Goal: Task Accomplishment & Management: Manage account settings

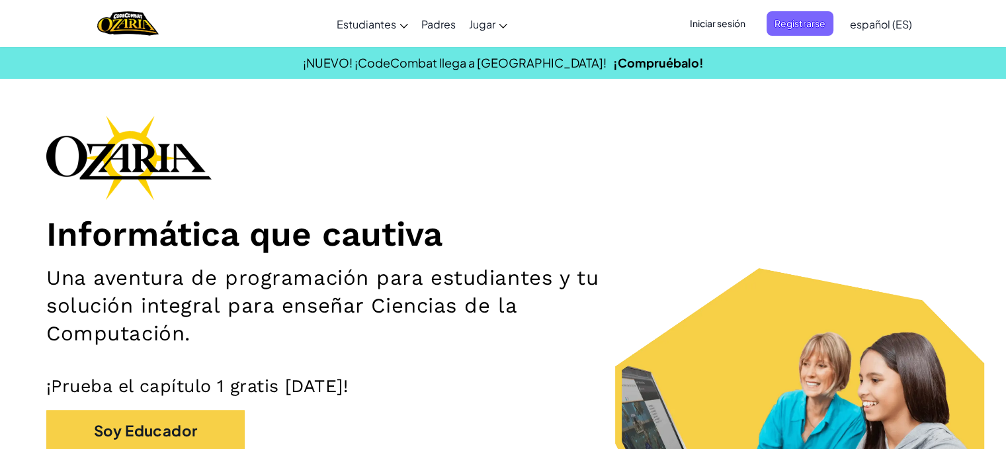
click at [720, 22] on span "Iniciar sesión" at bounding box center [717, 23] width 71 height 24
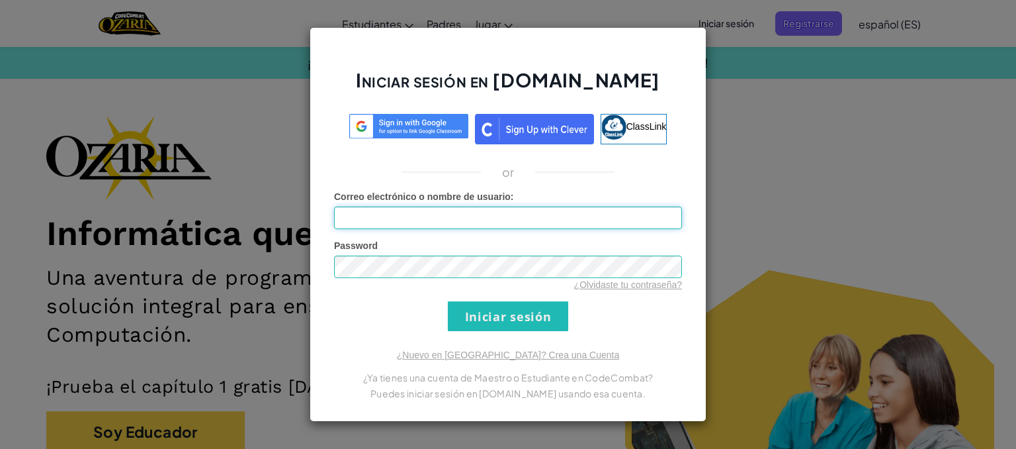
type input "[EMAIL_ADDRESS][DOMAIN_NAME]"
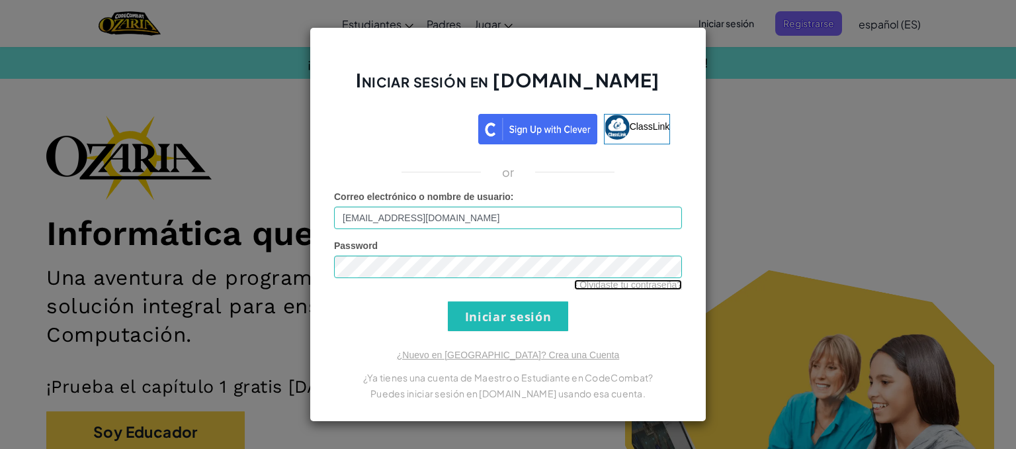
click at [654, 281] on link "¿Olvidaste tu contraseña?" at bounding box center [628, 284] width 108 height 11
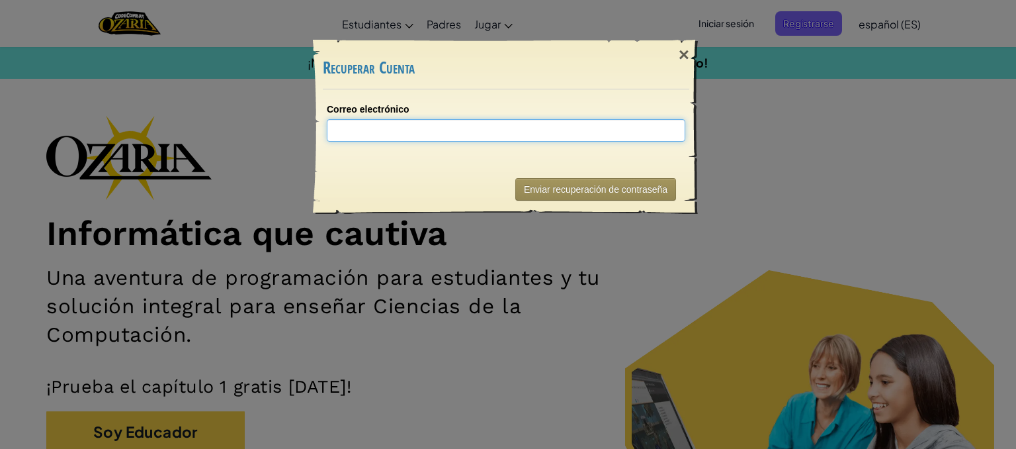
type input "a"
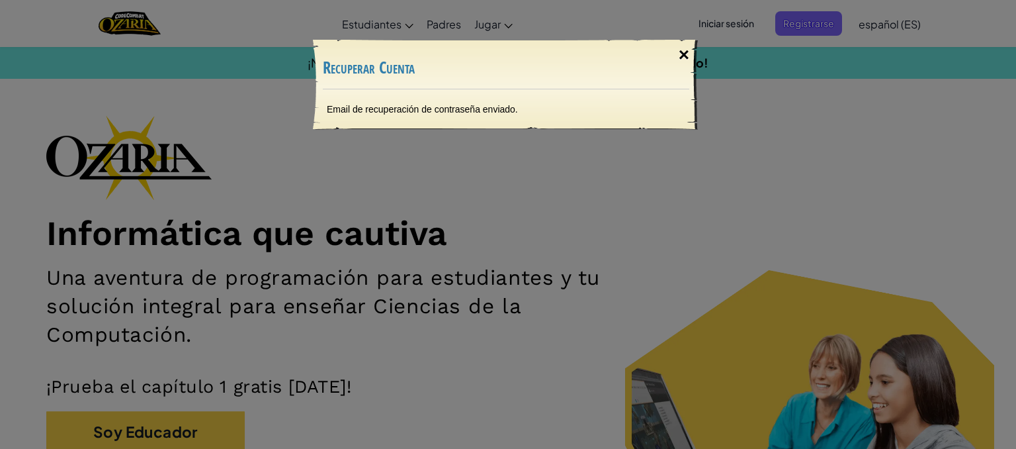
click at [685, 55] on div "×" at bounding box center [684, 55] width 30 height 38
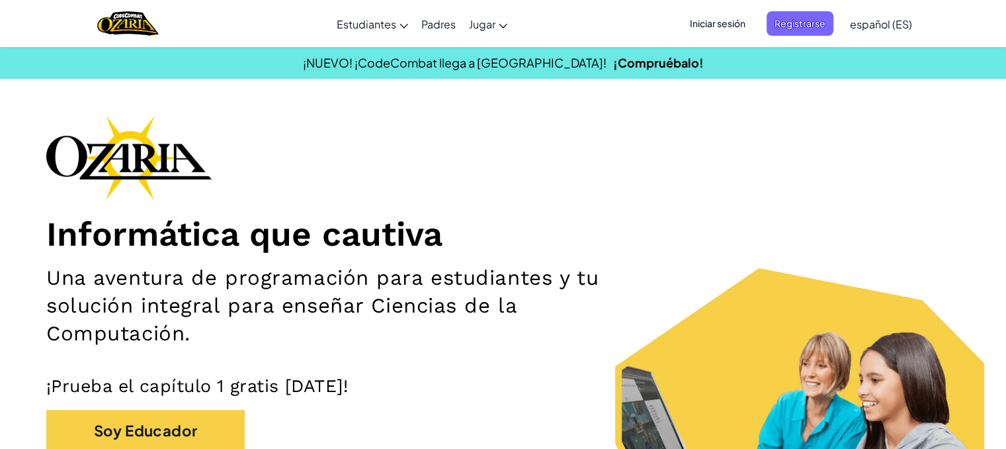
click at [719, 11] on span "Iniciar sesión" at bounding box center [717, 23] width 71 height 24
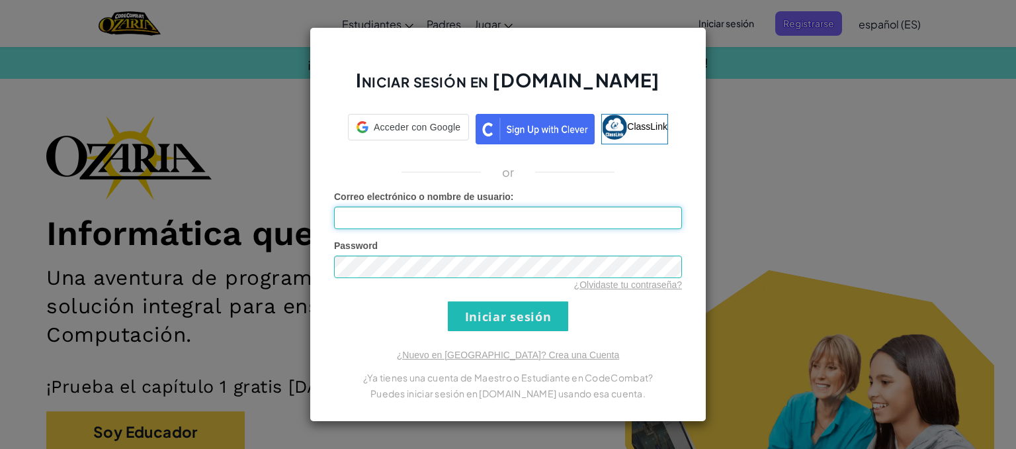
type input "[EMAIL_ADDRESS][DOMAIN_NAME]"
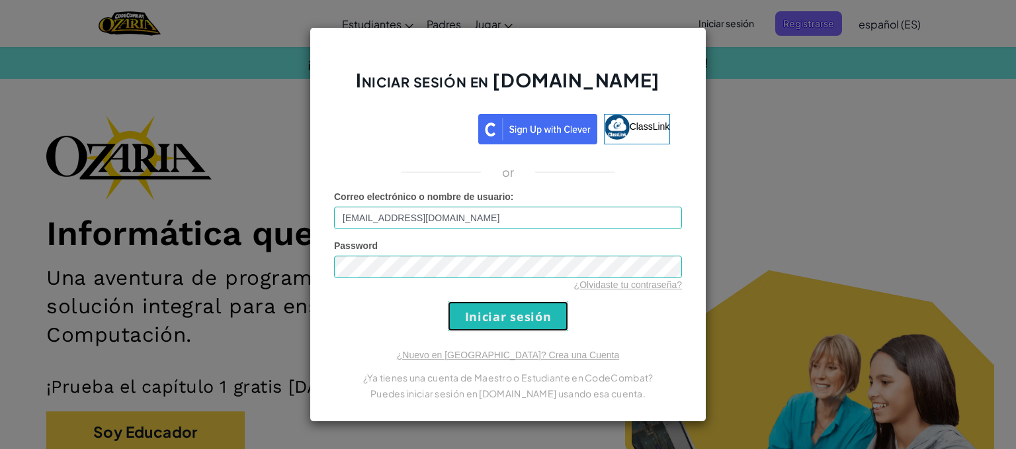
click at [564, 318] on input "Iniciar sesión" at bounding box center [508, 316] width 120 height 30
click at [511, 322] on input "Iniciar sesión" at bounding box center [508, 316] width 120 height 30
